Goal: Task Accomplishment & Management: Use online tool/utility

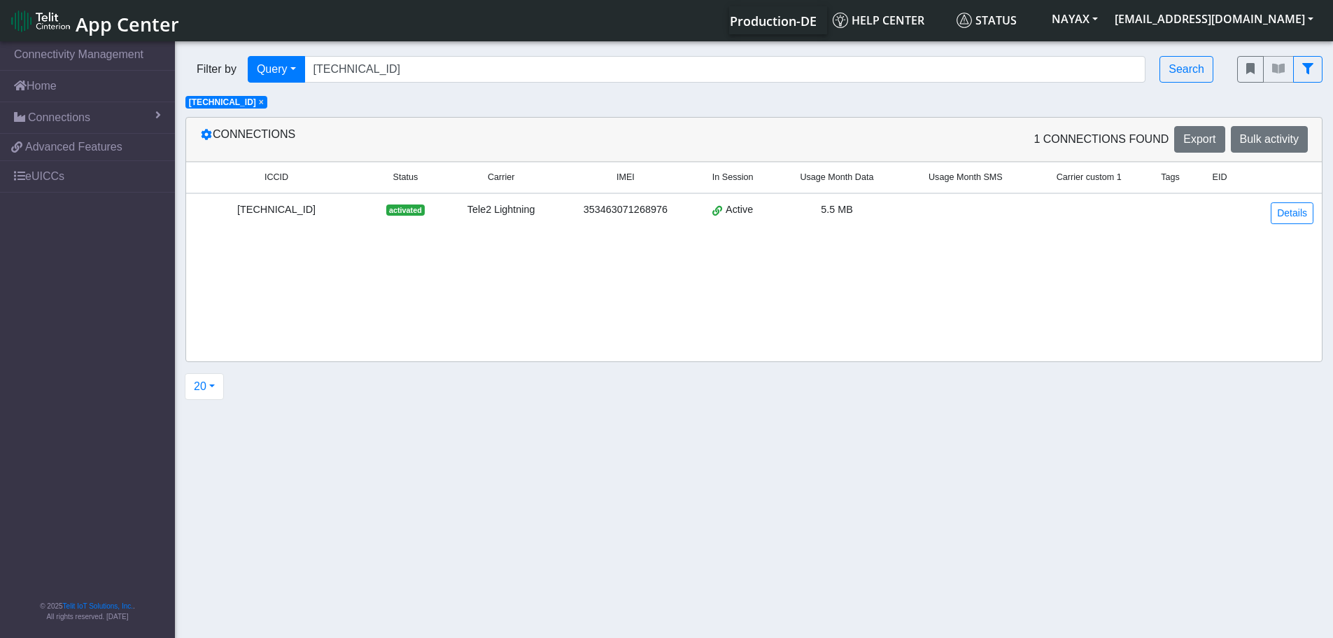
drag, startPoint x: 1098, startPoint y: 435, endPoint x: 1083, endPoint y: 569, distance: 134.5
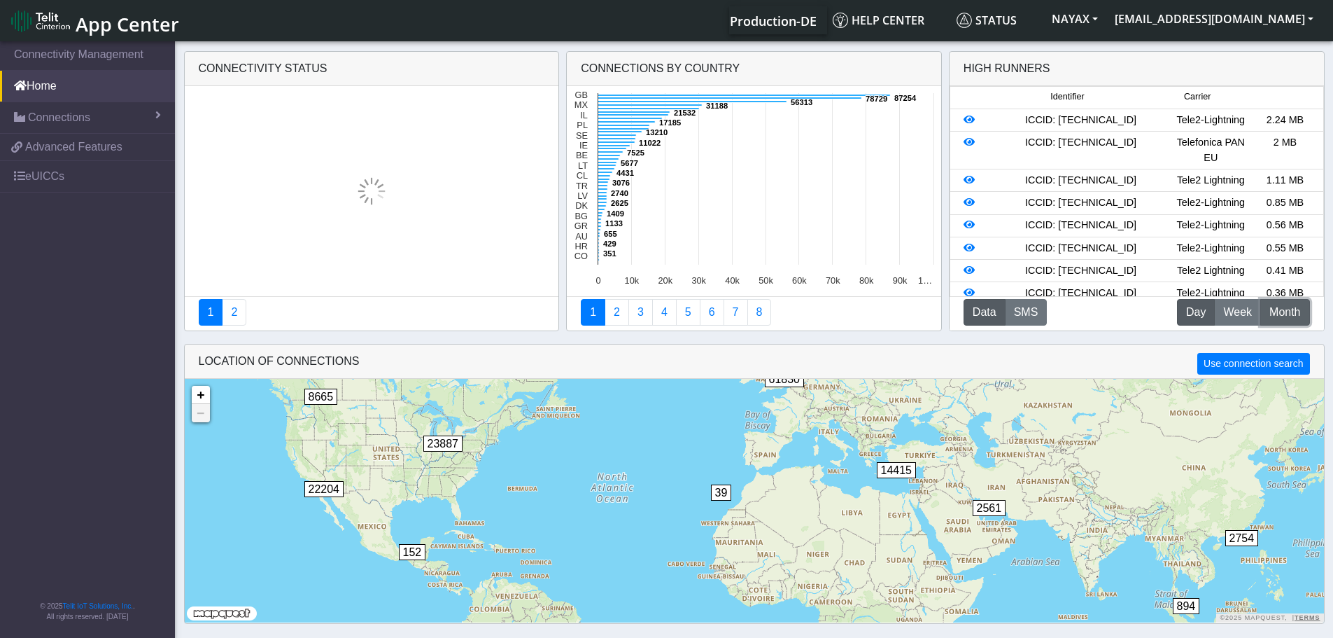
click at [1295, 316] on span "Month" at bounding box center [1284, 312] width 31 height 17
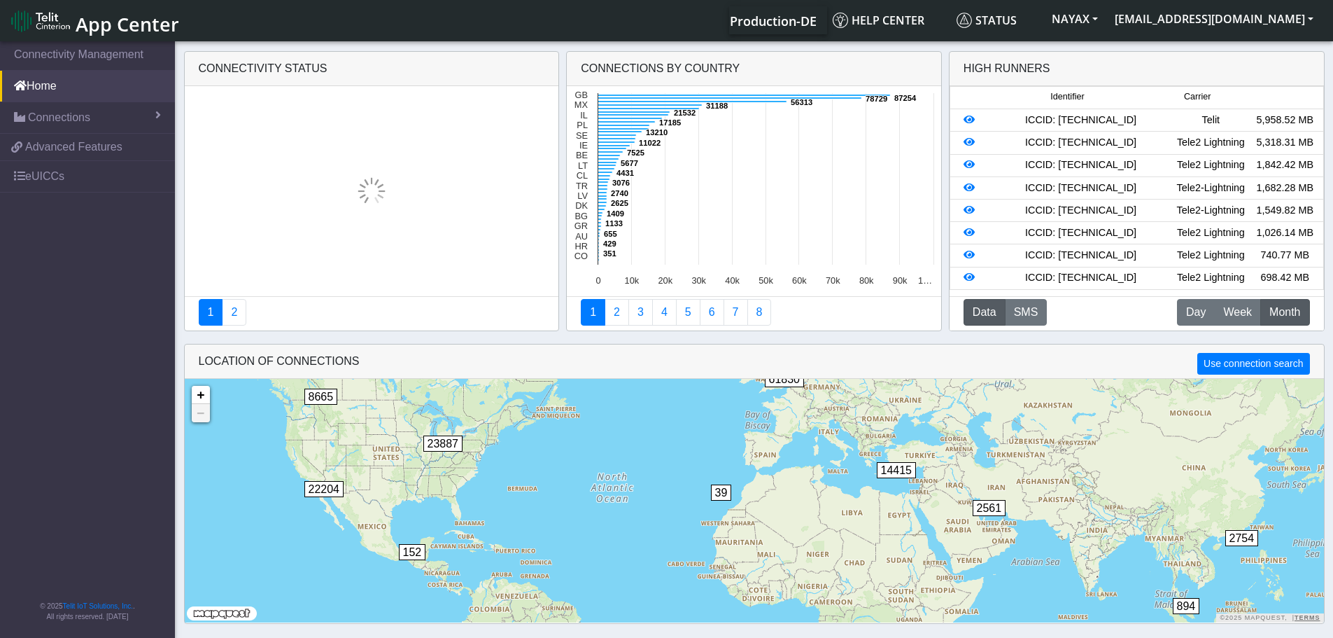
drag, startPoint x: 1146, startPoint y: 124, endPoint x: 1037, endPoint y: 119, distance: 108.6
click at [1037, 119] on div "ICCID: [TECHNICAL_ID]" at bounding box center [1080, 120] width 185 height 15
copy div "89358151000029457770"
click at [102, 108] on link "Connections" at bounding box center [87, 117] width 175 height 31
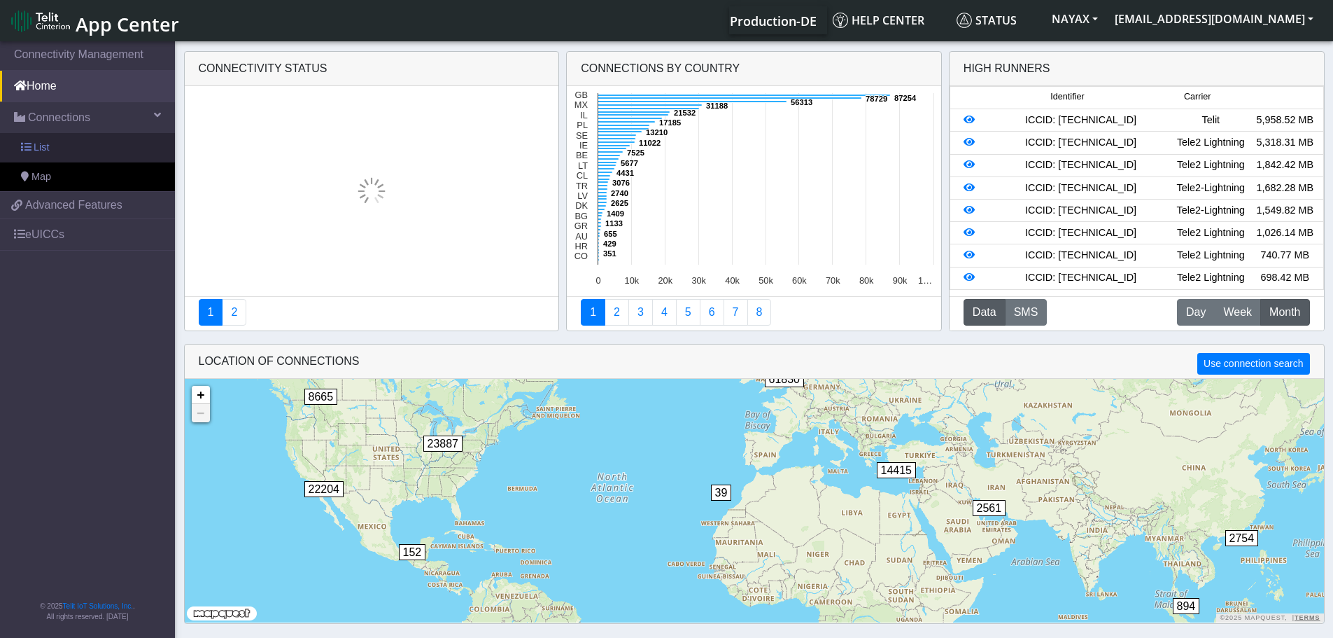
click at [120, 146] on link "List" at bounding box center [87, 147] width 175 height 29
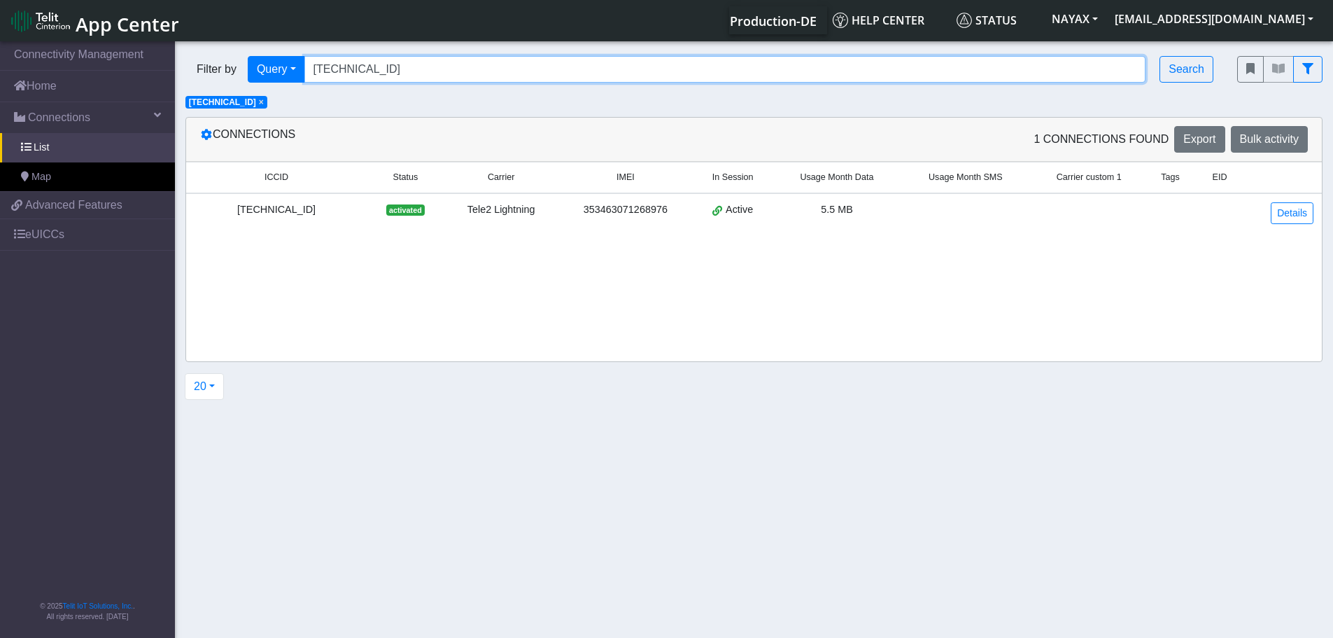
drag, startPoint x: 463, startPoint y: 65, endPoint x: 228, endPoint y: 75, distance: 235.3
click at [228, 75] on div "Filter by Query Query In Session Not connected Tags Country Operator [TECHNICAL…" at bounding box center [700, 69] width 1031 height 27
paste input "358151000029457770"
type input "89358151000029457770"
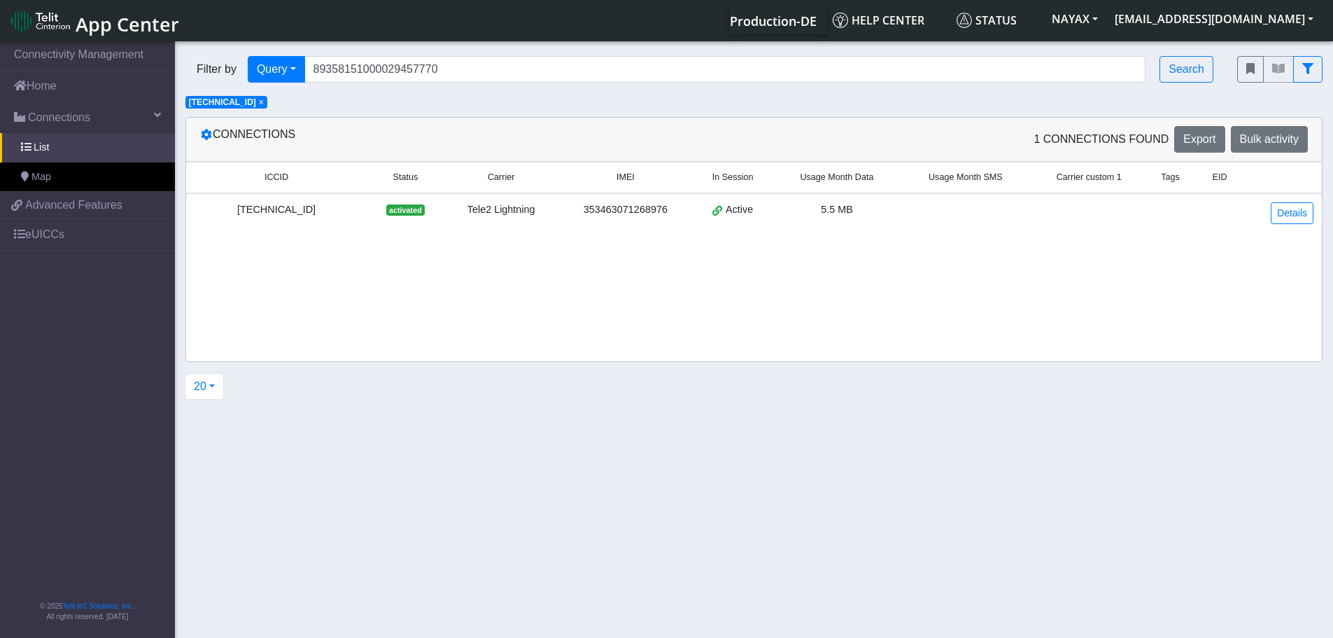
click at [264, 103] on span "×" at bounding box center [261, 102] width 5 height 10
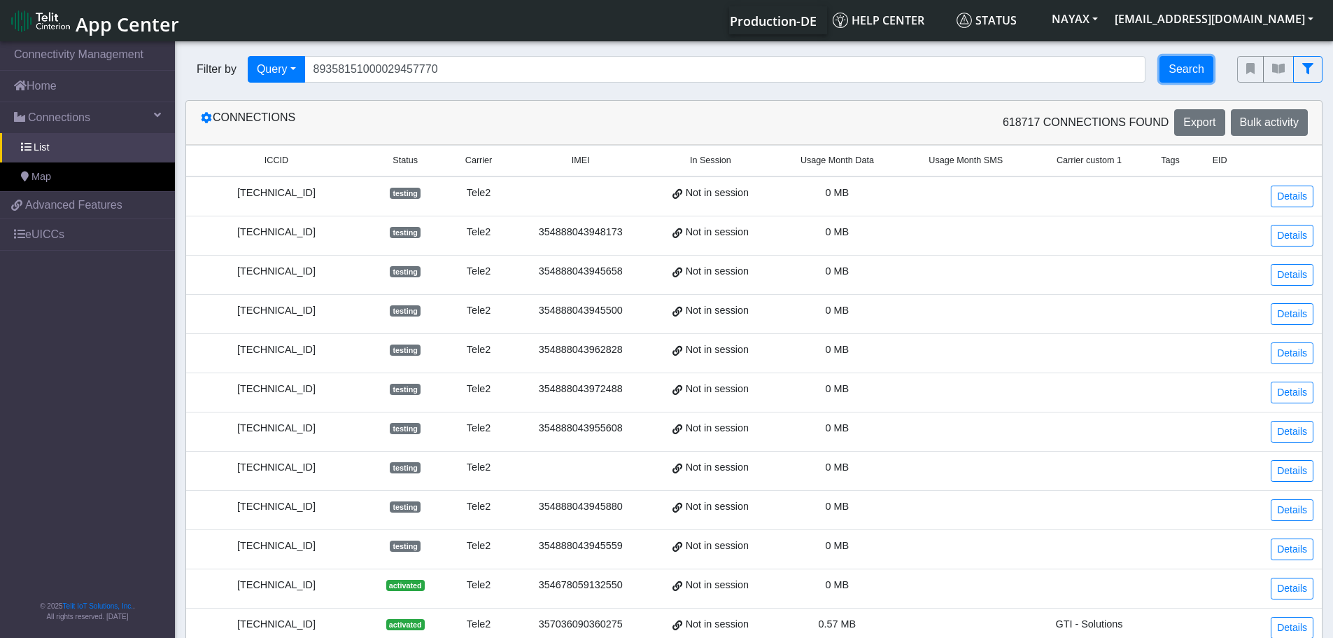
click at [1186, 65] on button "Search" at bounding box center [1187, 69] width 54 height 27
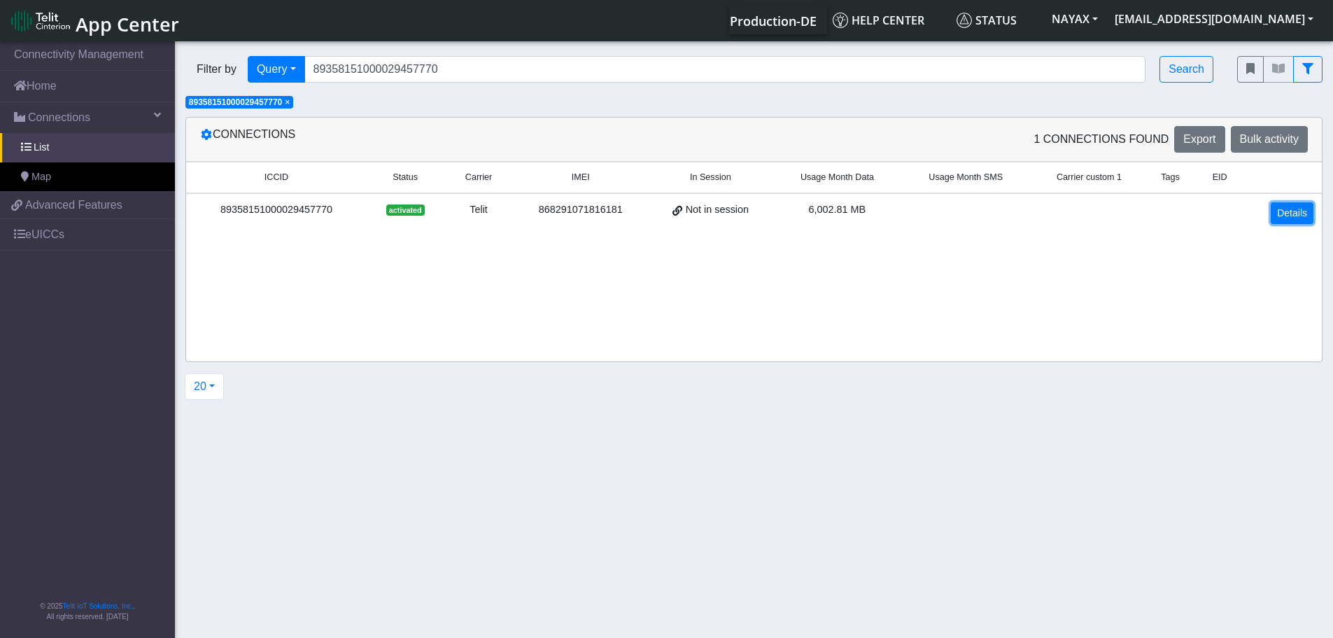
click at [1300, 209] on link "Details" at bounding box center [1292, 213] width 43 height 22
